Goal: Transaction & Acquisition: Purchase product/service

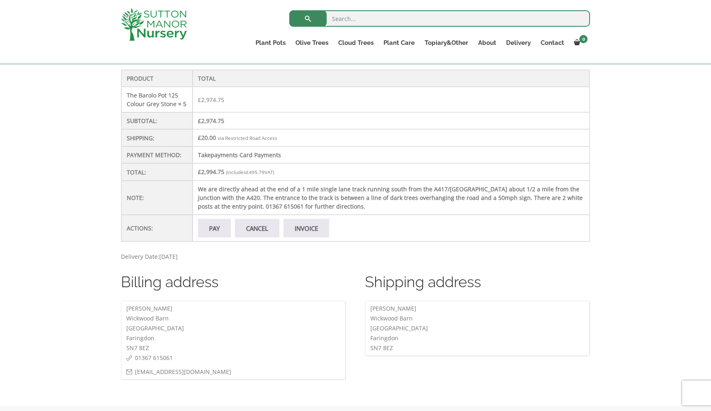
scroll to position [256, 0]
click at [198, 237] on link "Pay" at bounding box center [214, 227] width 33 height 19
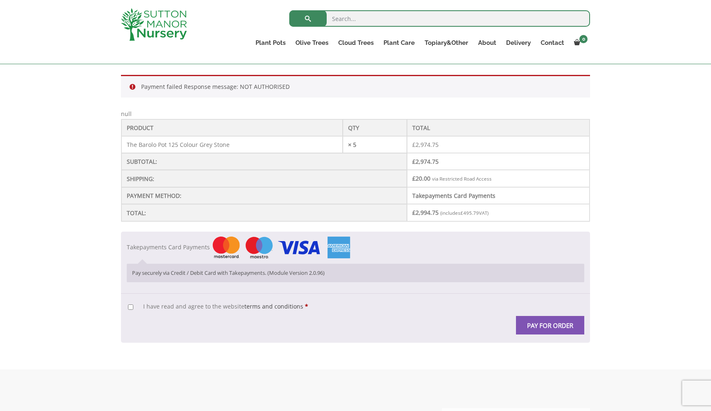
scroll to position [173, 0]
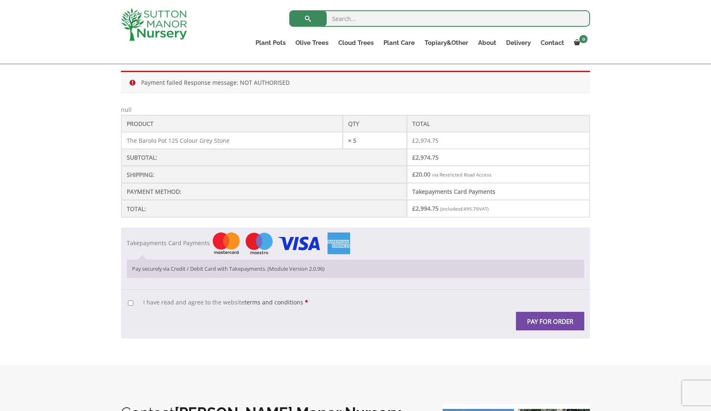
click at [546, 319] on button "Pay for order" at bounding box center [550, 321] width 68 height 19
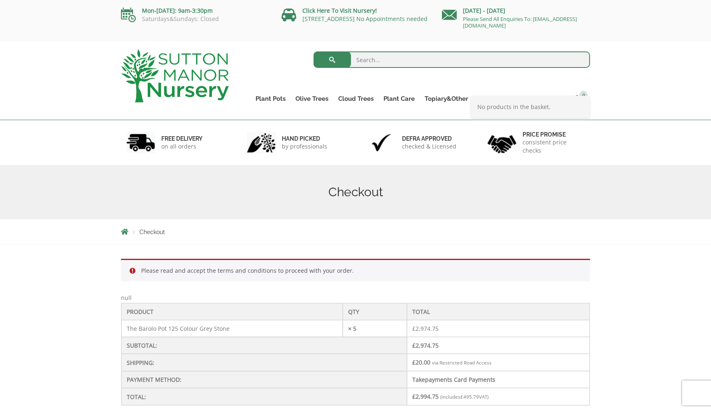
click at [579, 98] on span at bounding box center [577, 98] width 6 height 6
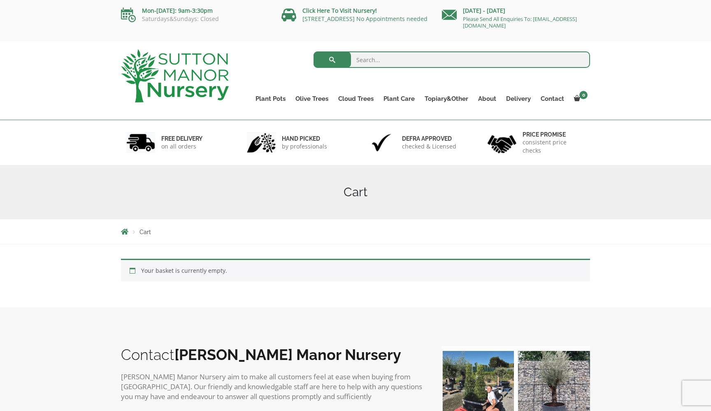
click at [364, 56] on input "search" at bounding box center [451, 59] width 277 height 16
type input "barolo 125"
click at [578, 60] on input "barolo 125" at bounding box center [451, 59] width 277 height 16
type input "barolo 125"
click at [399, 63] on input "search" at bounding box center [451, 59] width 277 height 16
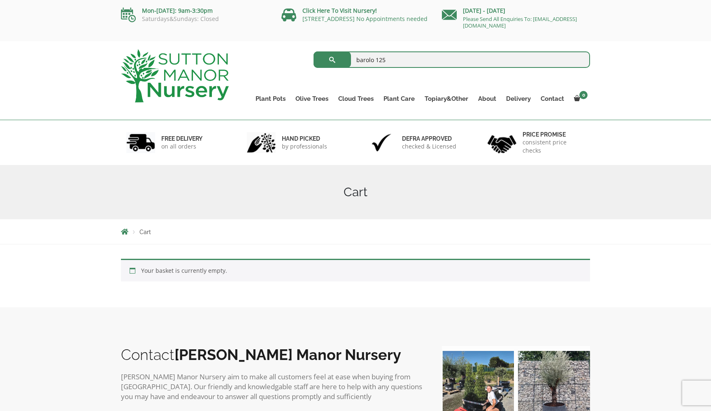
type input "barolo 125"
click at [332, 60] on span "submit" at bounding box center [332, 60] width 0 height 0
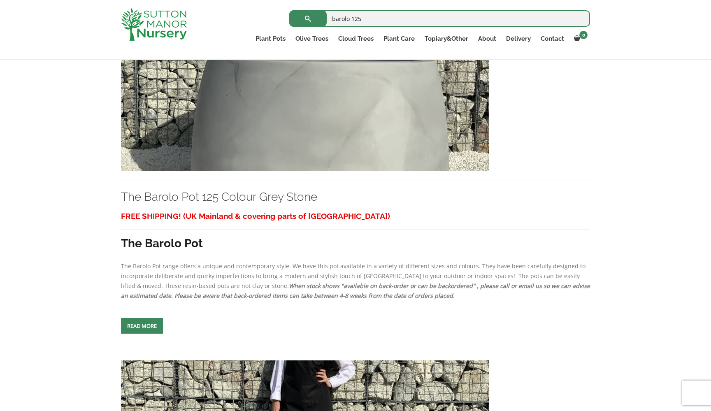
scroll to position [1711, 0]
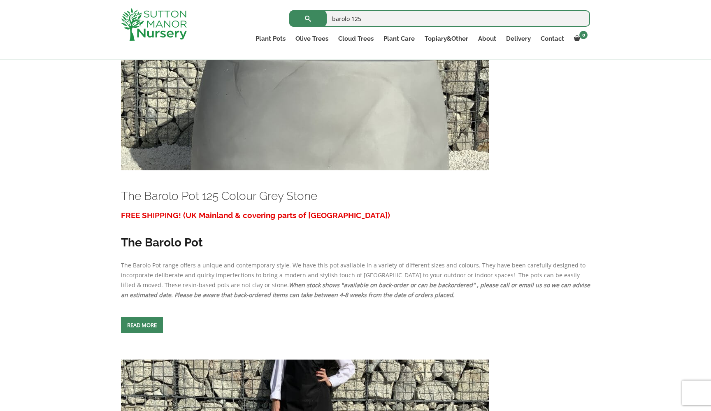
click at [258, 170] on img at bounding box center [305, 81] width 368 height 177
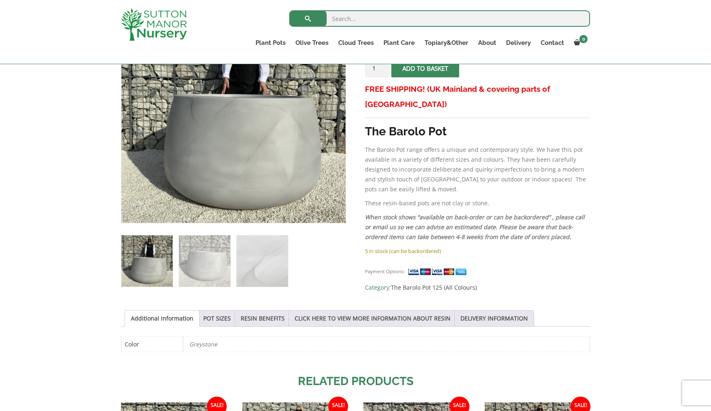
scroll to position [193, 0]
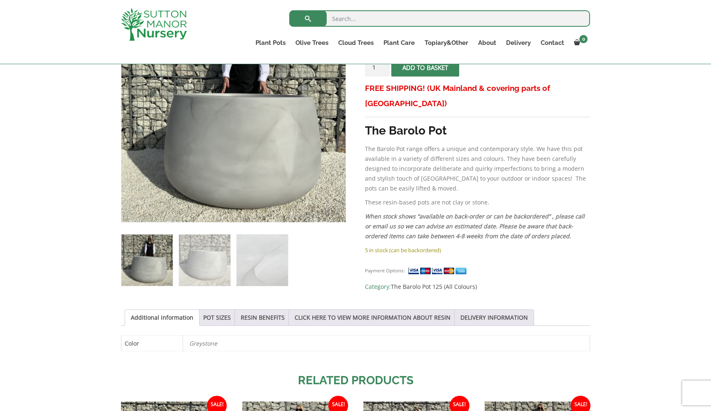
click at [425, 67] on span "submit" at bounding box center [425, 67] width 0 height 0
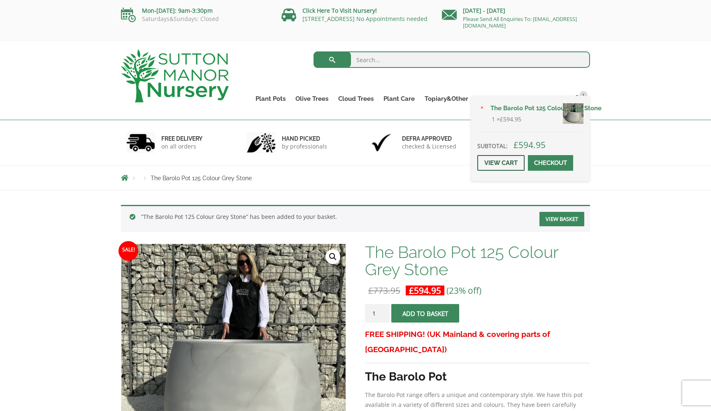
click at [497, 171] on link "View cart" at bounding box center [500, 163] width 47 height 16
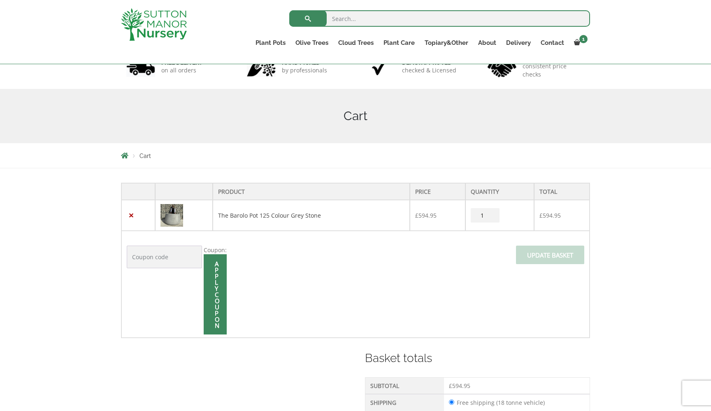
scroll to position [62, 0]
click at [488, 213] on input "2" at bounding box center [485, 214] width 29 height 14
click at [488, 213] on input "3" at bounding box center [485, 214] width 29 height 14
click at [488, 213] on input "4" at bounding box center [485, 214] width 29 height 14
type input "5"
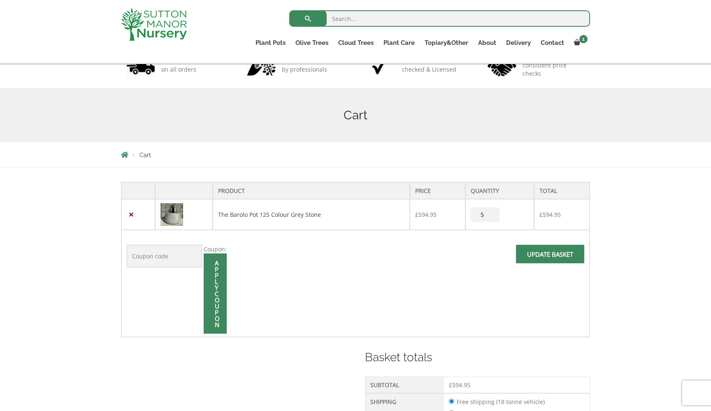
click at [488, 213] on input "5" at bounding box center [485, 214] width 29 height 14
click at [550, 257] on span at bounding box center [550, 257] width 0 height 0
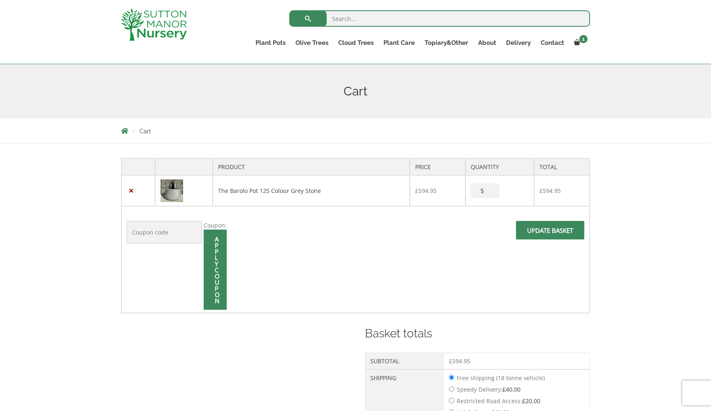
scroll to position [87, 0]
click at [550, 232] on span at bounding box center [550, 232] width 0 height 0
click at [552, 229] on input "Update basket" at bounding box center [550, 229] width 68 height 19
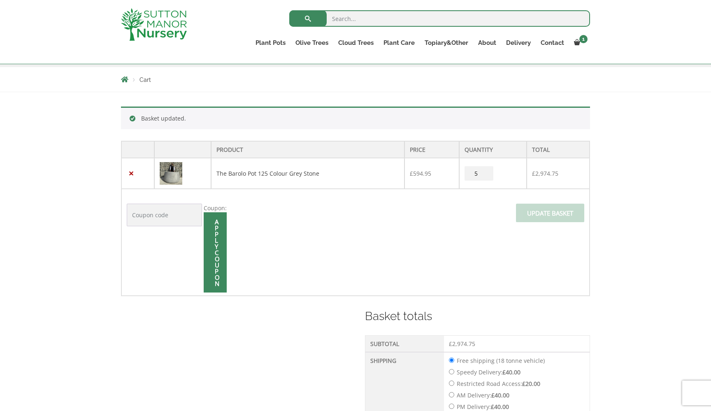
scroll to position [139, 0]
click at [608, 285] on div "Basket updated. Product Price Quantity Total × The Barolo Pot 125 Colour Grey S…" at bounding box center [355, 341] width 711 height 502
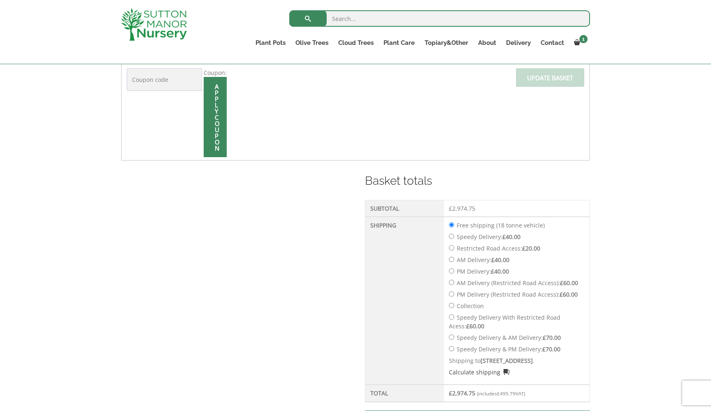
scroll to position [279, 0]
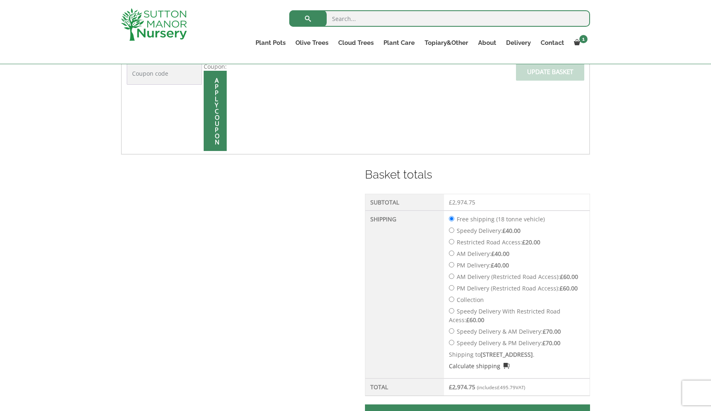
click at [486, 242] on label "Restricted Road Access: £ 20.00" at bounding box center [499, 242] width 84 height 8
click at [454, 242] on input "Restricted Road Access: £ 20.00" at bounding box center [451, 241] width 5 height 5
radio input "true"
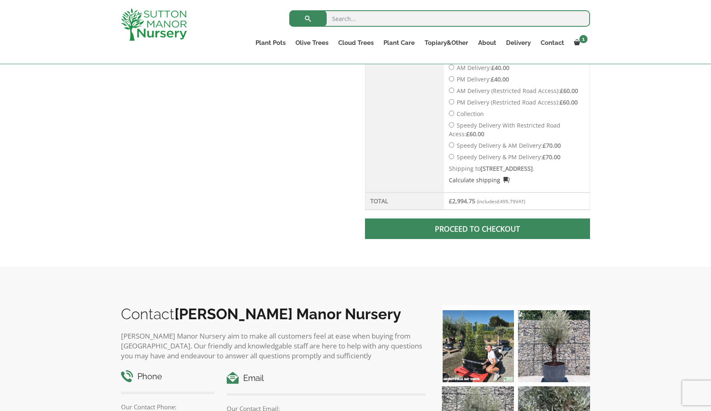
scroll to position [469, 0]
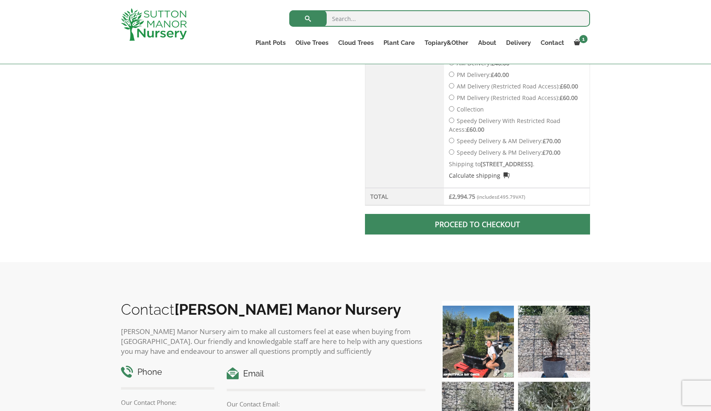
click at [448, 233] on link "Proceed to checkout" at bounding box center [477, 224] width 225 height 21
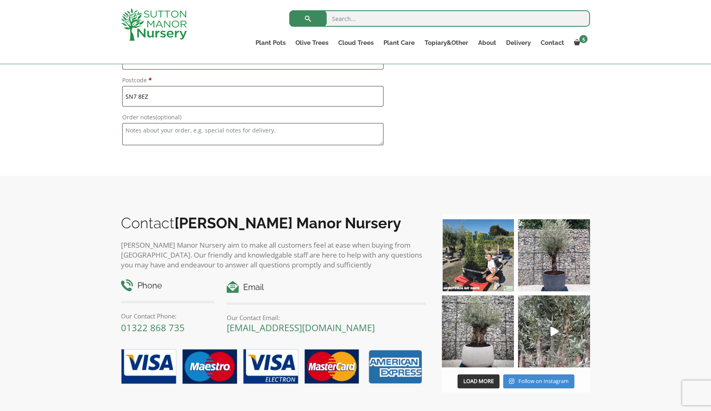
scroll to position [940, 0]
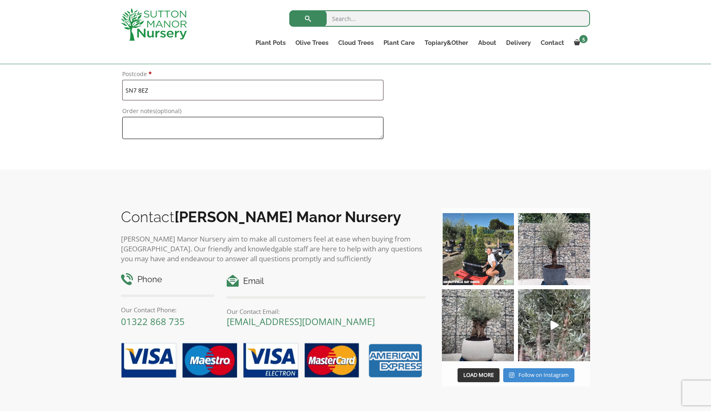
click at [144, 131] on textarea "Order notes (optional)" at bounding box center [252, 128] width 261 height 22
type textarea "W"
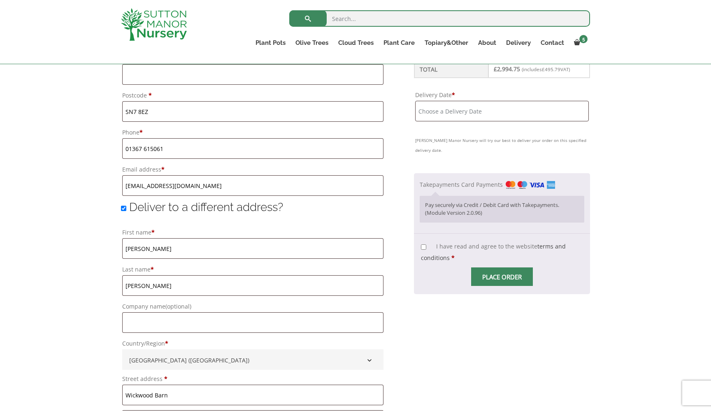
scroll to position [499, 0]
type textarea "Wickwood Barn is directly ahead at the end of a 3/4 mile single lane track runn…"
click at [475, 110] on input "Delivery Date *" at bounding box center [502, 110] width 174 height 21
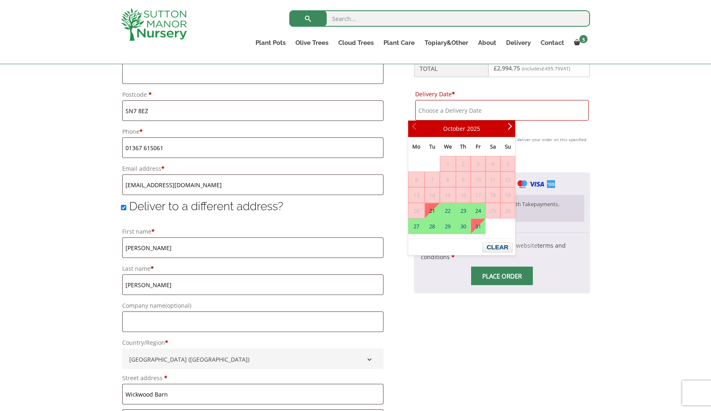
click at [434, 209] on link "21" at bounding box center [432, 210] width 14 height 15
type input "[DATE]"
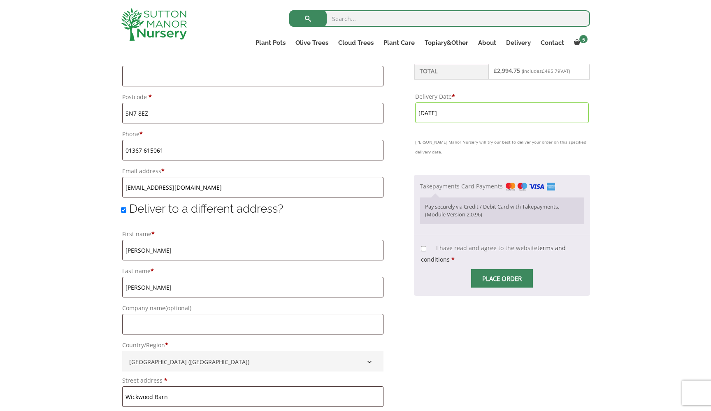
scroll to position [498, 0]
click at [421, 248] on input "I have read and agree to the website terms and conditions *" at bounding box center [423, 247] width 5 height 5
checkbox input "true"
click at [482, 274] on input "Place order" at bounding box center [502, 277] width 62 height 19
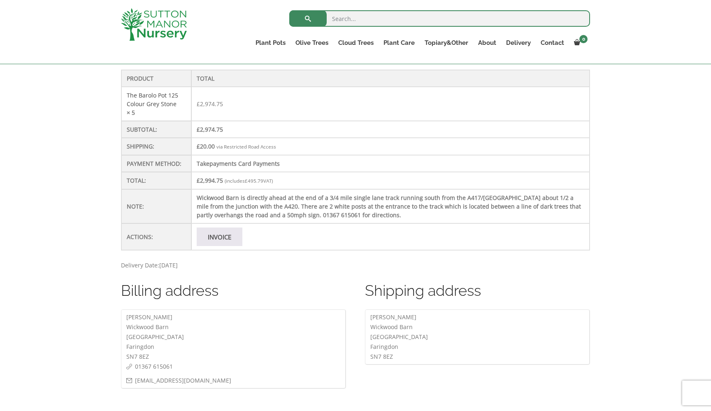
scroll to position [261, 0]
